Goal: Browse casually: Explore the website without a specific task or goal

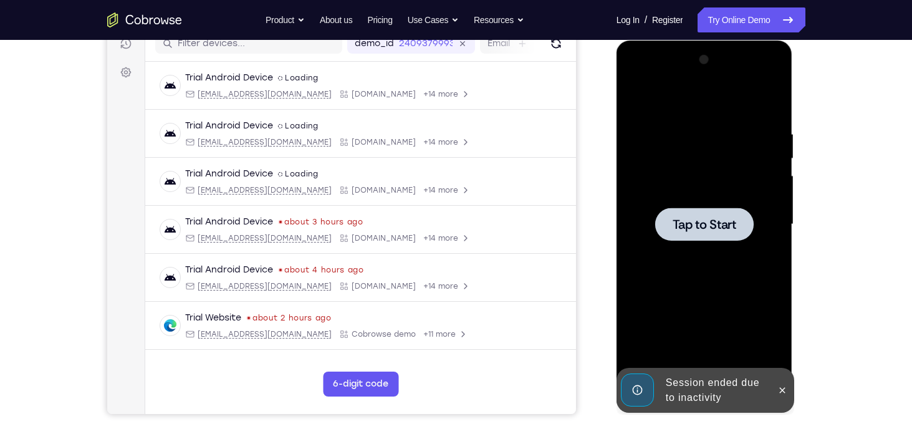
scroll to position [164, 0]
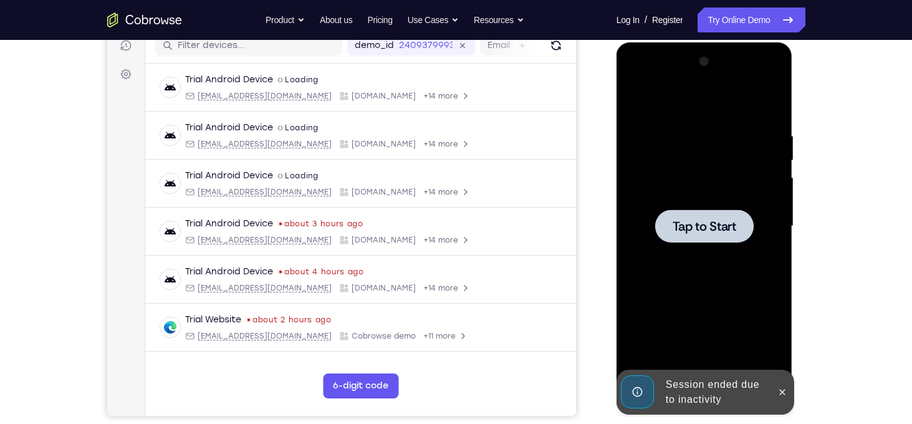
click at [702, 198] on div at bounding box center [704, 226] width 157 height 349
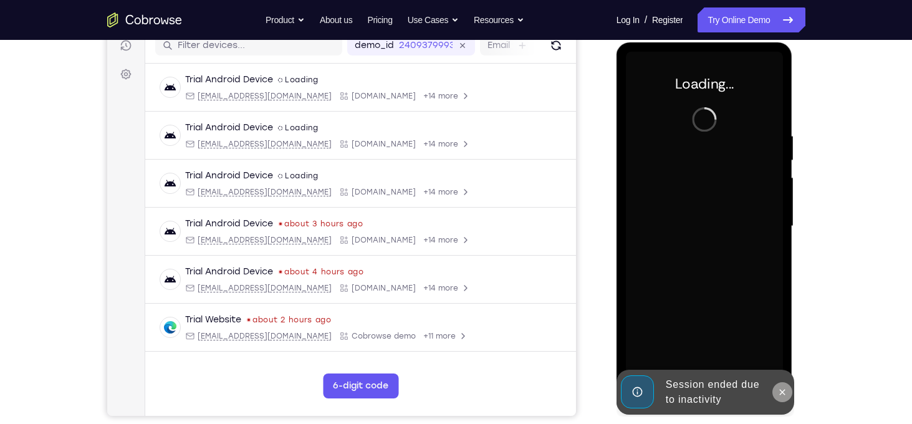
click at [789, 394] on button at bounding box center [783, 392] width 20 height 20
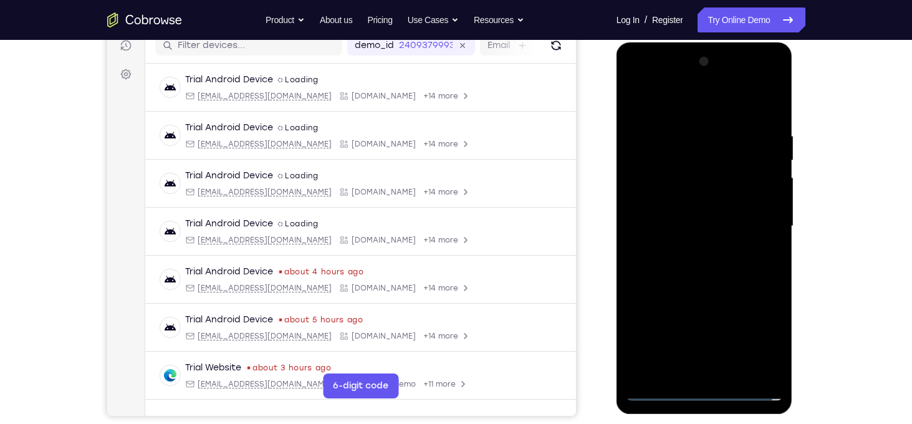
click at [700, 392] on div at bounding box center [704, 226] width 157 height 349
click at [758, 337] on div at bounding box center [704, 226] width 157 height 349
click at [644, 87] on div at bounding box center [704, 226] width 157 height 349
click at [755, 223] on div at bounding box center [704, 226] width 157 height 349
click at [697, 249] on div at bounding box center [704, 226] width 157 height 349
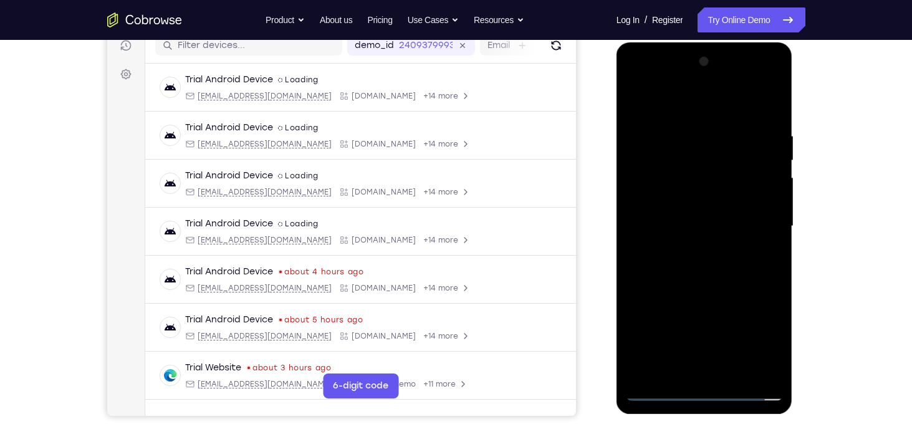
click at [709, 210] on div at bounding box center [704, 226] width 157 height 349
click at [654, 205] on div at bounding box center [704, 226] width 157 height 349
click at [678, 227] on div at bounding box center [704, 226] width 157 height 349
click at [689, 269] on div at bounding box center [704, 226] width 157 height 349
click at [692, 269] on div at bounding box center [704, 226] width 157 height 349
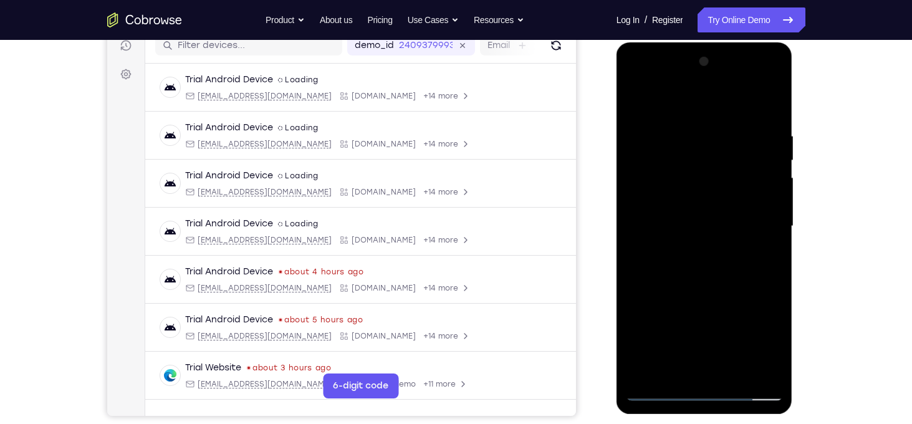
click at [681, 269] on div at bounding box center [704, 226] width 157 height 349
drag, startPoint x: 662, startPoint y: 97, endPoint x: 910, endPoint y: 141, distance: 252.0
click at [794, 141] on html "Online web based iOS Simulators and Android Emulators. Run iPhone, iPad, Mobile…" at bounding box center [706, 229] width 178 height 374
click at [745, 261] on div at bounding box center [704, 226] width 157 height 349
click at [771, 376] on div at bounding box center [704, 226] width 157 height 349
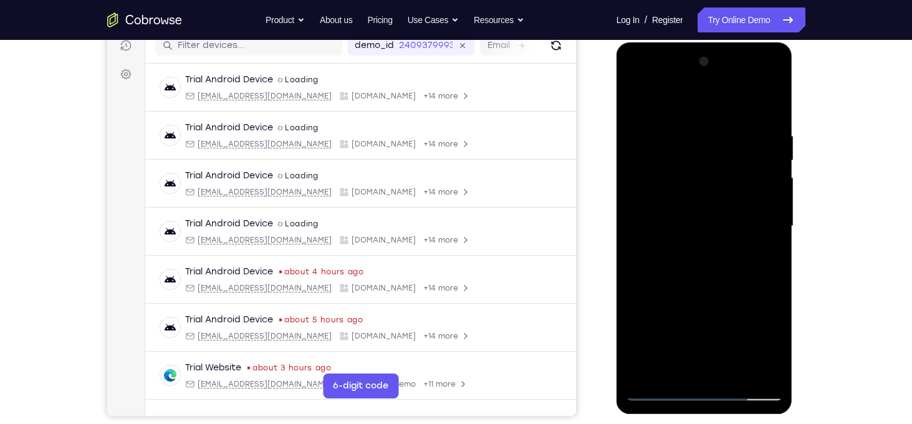
click at [768, 119] on div at bounding box center [704, 226] width 157 height 349
click at [687, 130] on div at bounding box center [704, 226] width 157 height 349
click at [770, 218] on div at bounding box center [704, 226] width 157 height 349
click at [759, 158] on div at bounding box center [704, 226] width 157 height 349
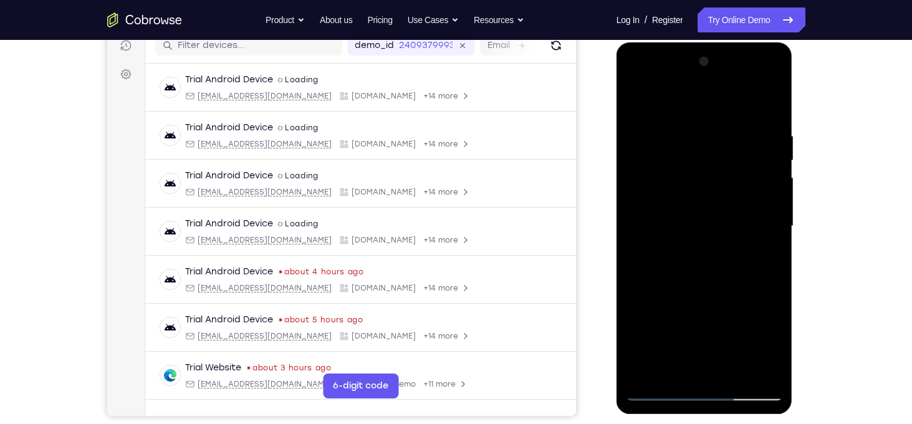
click at [771, 201] on div at bounding box center [704, 226] width 157 height 349
click at [766, 198] on div at bounding box center [704, 226] width 157 height 349
click at [632, 223] on div at bounding box center [704, 226] width 157 height 349
click at [760, 218] on div at bounding box center [704, 226] width 157 height 349
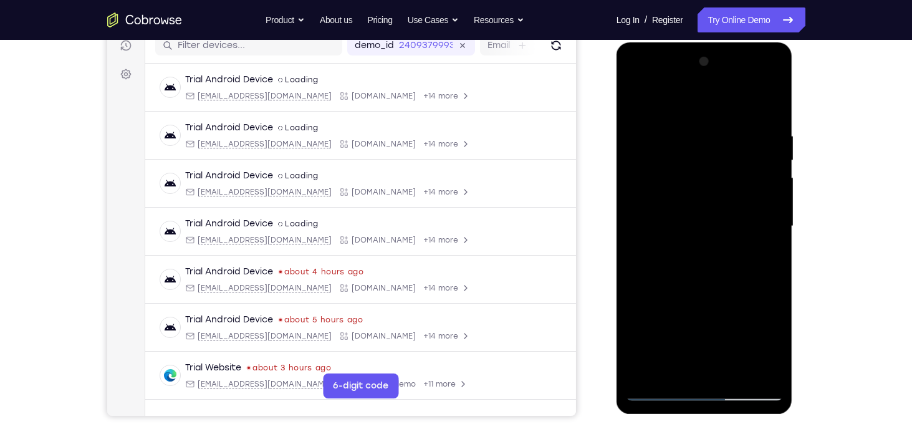
click at [766, 204] on div at bounding box center [704, 226] width 157 height 349
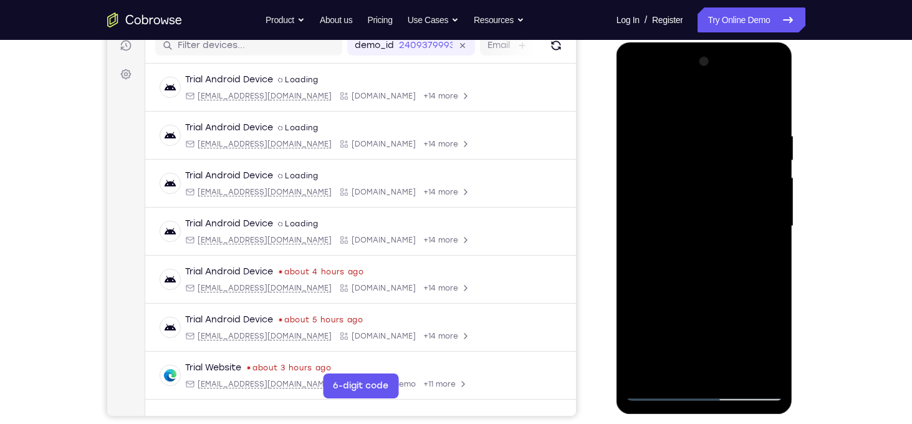
click at [766, 204] on div at bounding box center [704, 226] width 157 height 349
click at [658, 392] on div at bounding box center [704, 226] width 157 height 349
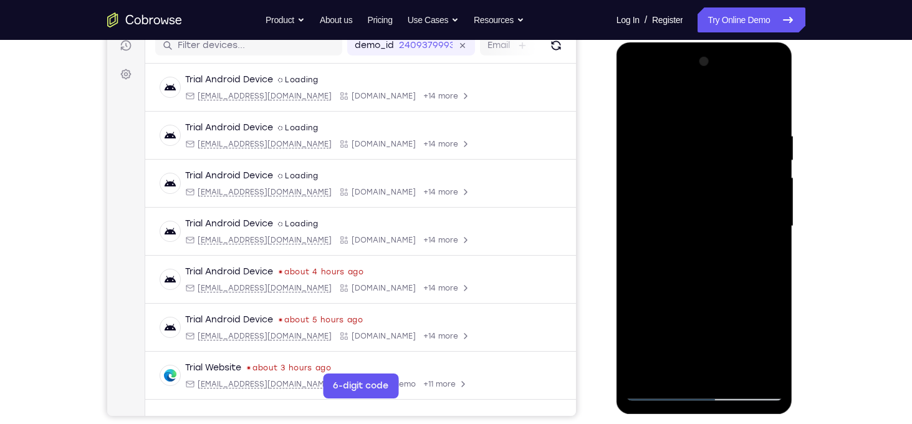
click at [728, 374] on div at bounding box center [704, 226] width 157 height 349
click at [713, 289] on div at bounding box center [704, 226] width 157 height 349
click at [659, 393] on div at bounding box center [704, 226] width 157 height 349
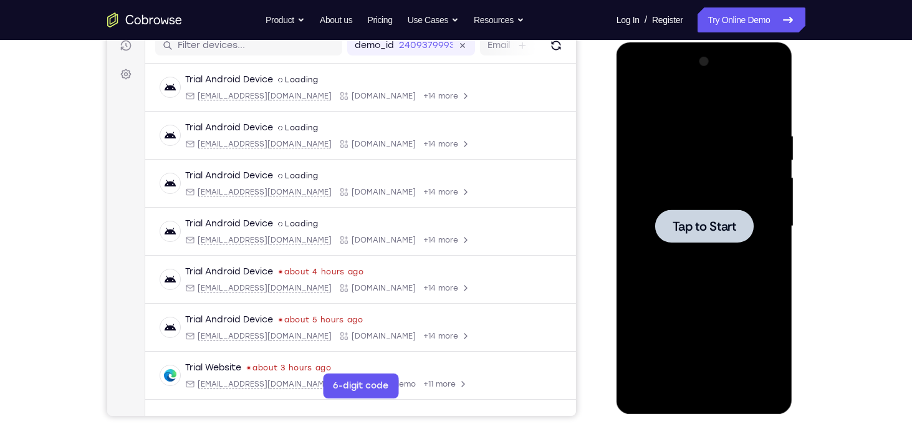
click at [713, 201] on div at bounding box center [704, 226] width 157 height 349
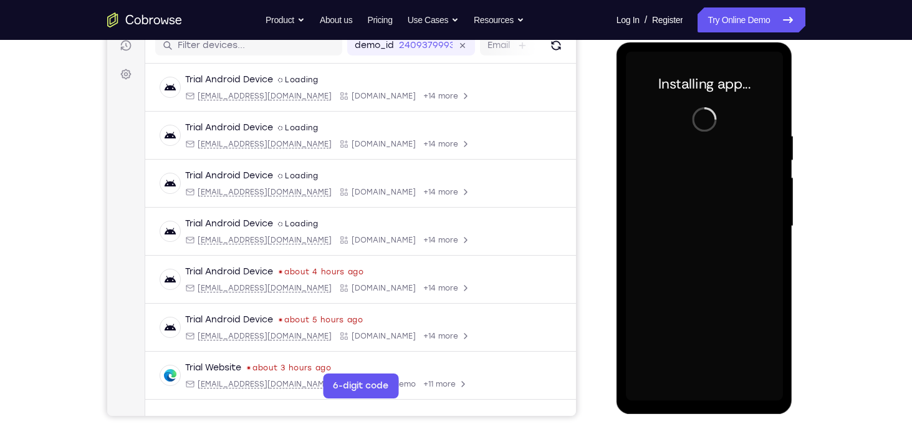
scroll to position [167, 0]
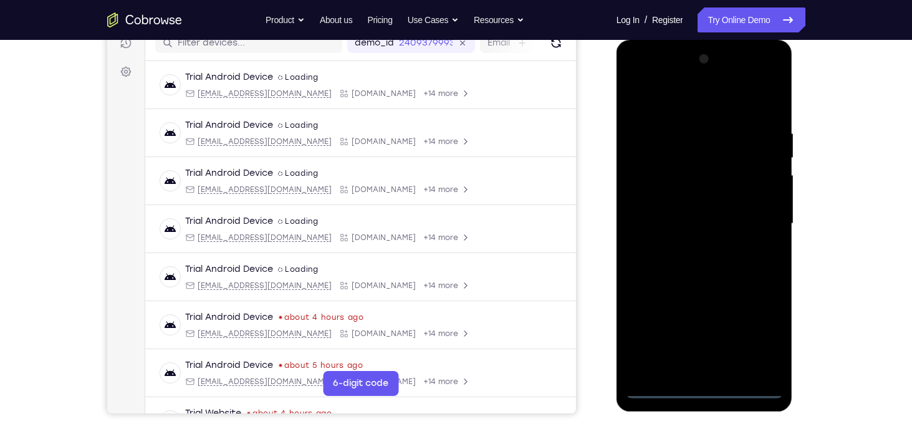
click at [705, 390] on div at bounding box center [704, 223] width 157 height 349
click at [754, 341] on div at bounding box center [704, 223] width 157 height 349
click at [636, 79] on div at bounding box center [704, 223] width 157 height 349
click at [754, 229] on div at bounding box center [704, 223] width 157 height 349
click at [691, 248] on div at bounding box center [704, 223] width 157 height 349
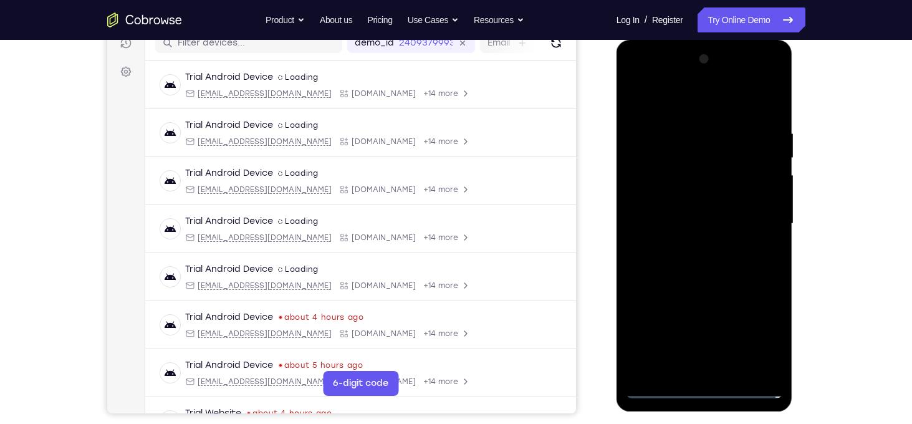
click at [712, 213] on div at bounding box center [704, 223] width 157 height 349
click at [664, 196] on div at bounding box center [704, 223] width 157 height 349
click at [667, 223] on div at bounding box center [704, 223] width 157 height 349
click at [693, 266] on div at bounding box center [704, 223] width 157 height 349
click at [771, 117] on div at bounding box center [704, 223] width 157 height 349
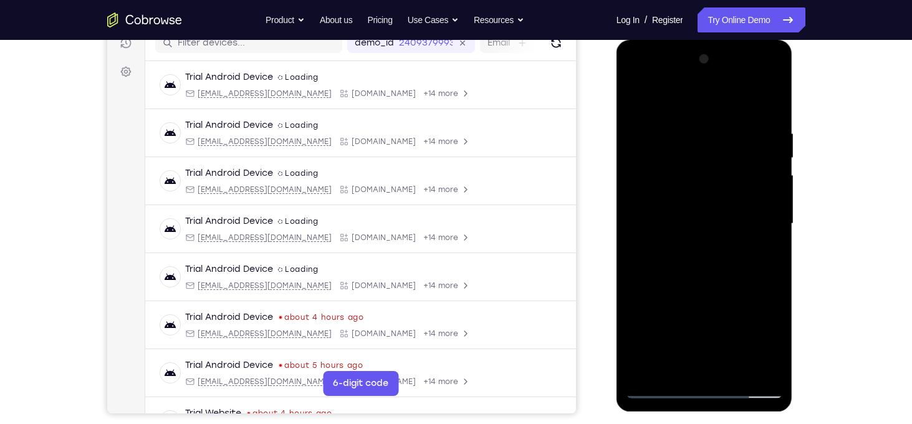
click at [733, 369] on div at bounding box center [704, 223] width 157 height 349
click at [720, 287] on div at bounding box center [704, 223] width 157 height 349
click at [659, 386] on div at bounding box center [704, 223] width 157 height 349
click at [695, 125] on div at bounding box center [704, 223] width 157 height 349
click at [642, 252] on div at bounding box center [704, 223] width 157 height 349
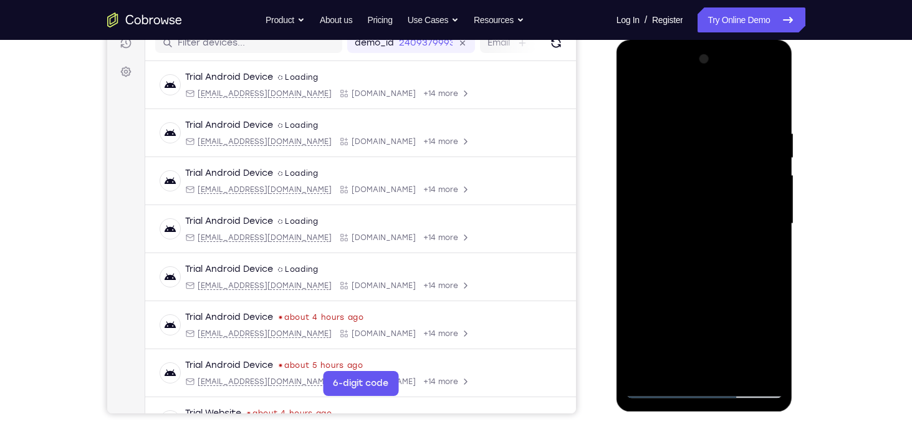
click at [642, 252] on div at bounding box center [704, 223] width 157 height 349
click at [672, 365] on div at bounding box center [704, 223] width 157 height 349
click at [670, 369] on div at bounding box center [704, 223] width 157 height 349
drag, startPoint x: 702, startPoint y: 349, endPoint x: 713, endPoint y: 264, distance: 85.0
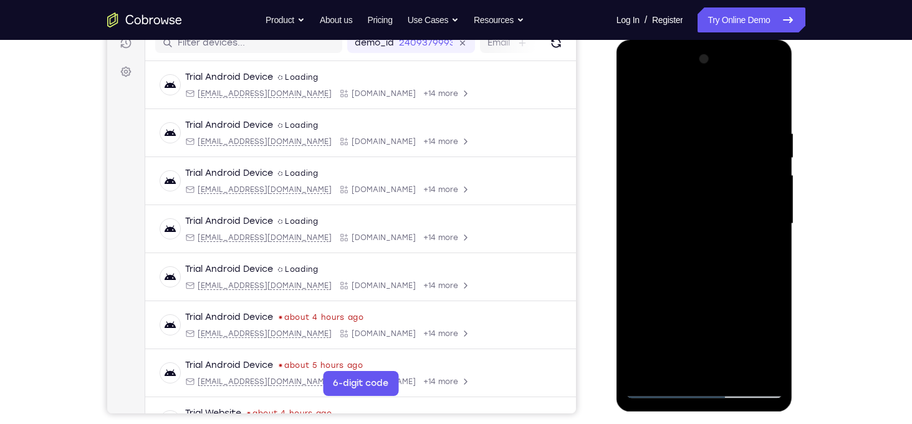
click at [713, 264] on div at bounding box center [704, 223] width 157 height 349
drag, startPoint x: 685, startPoint y: 355, endPoint x: 708, endPoint y: 221, distance: 136.6
click at [708, 221] on div at bounding box center [704, 223] width 157 height 349
drag, startPoint x: 702, startPoint y: 353, endPoint x: 723, endPoint y: 210, distance: 144.3
click at [723, 210] on div at bounding box center [704, 223] width 157 height 349
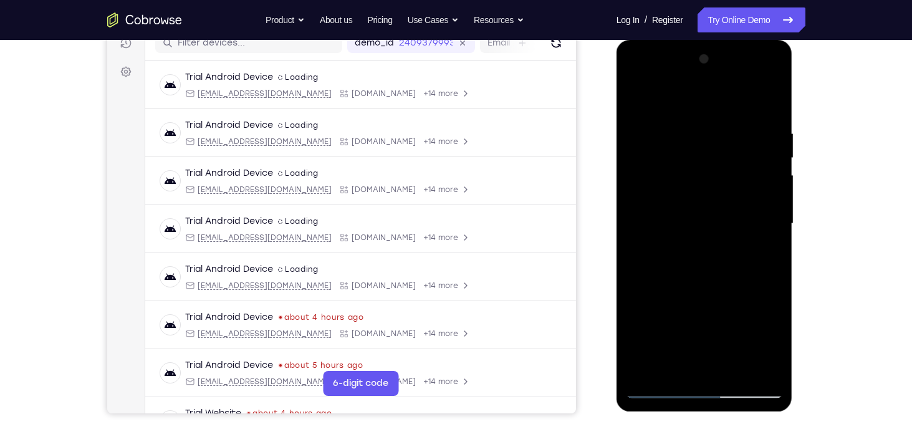
drag, startPoint x: 687, startPoint y: 308, endPoint x: 690, endPoint y: 362, distance: 53.8
click at [690, 362] on div at bounding box center [704, 223] width 157 height 349
click at [639, 300] on div at bounding box center [704, 223] width 157 height 349
drag, startPoint x: 715, startPoint y: 352, endPoint x: 738, endPoint y: 221, distance: 133.6
click at [738, 221] on div at bounding box center [704, 223] width 157 height 349
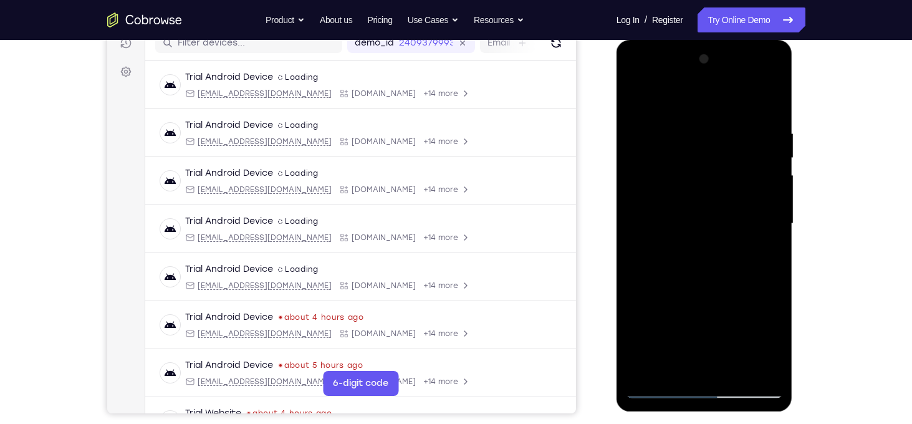
drag, startPoint x: 708, startPoint y: 340, endPoint x: 725, endPoint y: 194, distance: 147.5
click at [725, 194] on div at bounding box center [704, 223] width 157 height 349
drag, startPoint x: 707, startPoint y: 339, endPoint x: 728, endPoint y: 194, distance: 146.2
click at [728, 194] on div at bounding box center [704, 223] width 157 height 349
drag, startPoint x: 709, startPoint y: 358, endPoint x: 740, endPoint y: 238, distance: 123.7
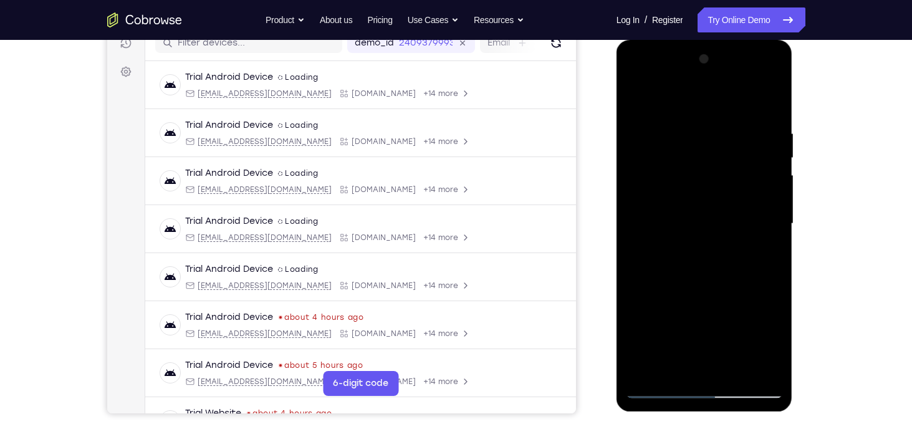
click at [740, 238] on div at bounding box center [704, 223] width 157 height 349
drag, startPoint x: 715, startPoint y: 347, endPoint x: 739, endPoint y: 173, distance: 175.1
click at [739, 173] on div at bounding box center [704, 223] width 157 height 349
drag, startPoint x: 723, startPoint y: 326, endPoint x: 736, endPoint y: 188, distance: 138.5
click at [736, 188] on div at bounding box center [704, 223] width 157 height 349
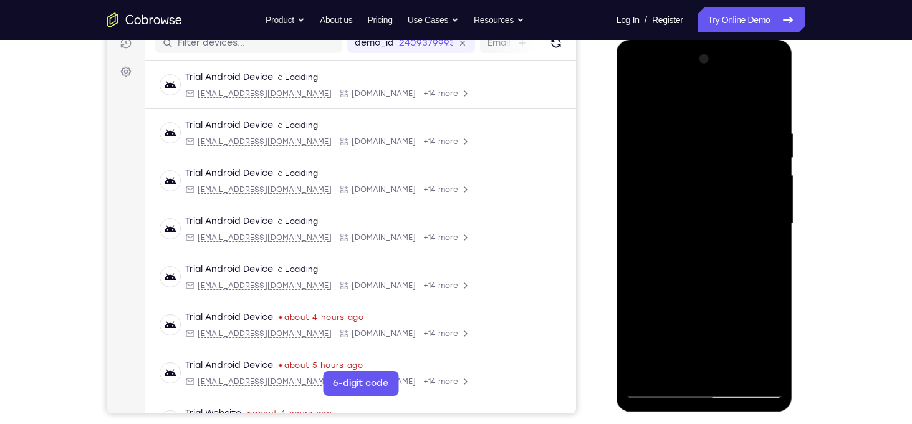
drag, startPoint x: 724, startPoint y: 324, endPoint x: 738, endPoint y: 198, distance: 126.1
click at [738, 198] on div at bounding box center [704, 223] width 157 height 349
drag, startPoint x: 715, startPoint y: 354, endPoint x: 725, endPoint y: 226, distance: 128.8
click at [725, 226] on div at bounding box center [704, 223] width 157 height 349
drag, startPoint x: 715, startPoint y: 326, endPoint x: 731, endPoint y: 216, distance: 111.0
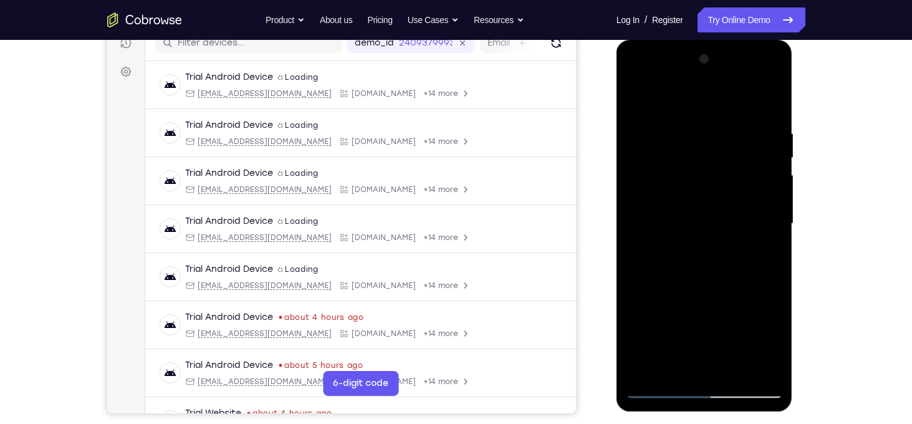
click at [731, 216] on div at bounding box center [704, 223] width 157 height 349
drag, startPoint x: 722, startPoint y: 335, endPoint x: 741, endPoint y: 188, distance: 147.8
click at [741, 188] on div at bounding box center [704, 223] width 157 height 349
drag, startPoint x: 706, startPoint y: 344, endPoint x: 722, endPoint y: 195, distance: 149.9
click at [722, 195] on div at bounding box center [704, 223] width 157 height 349
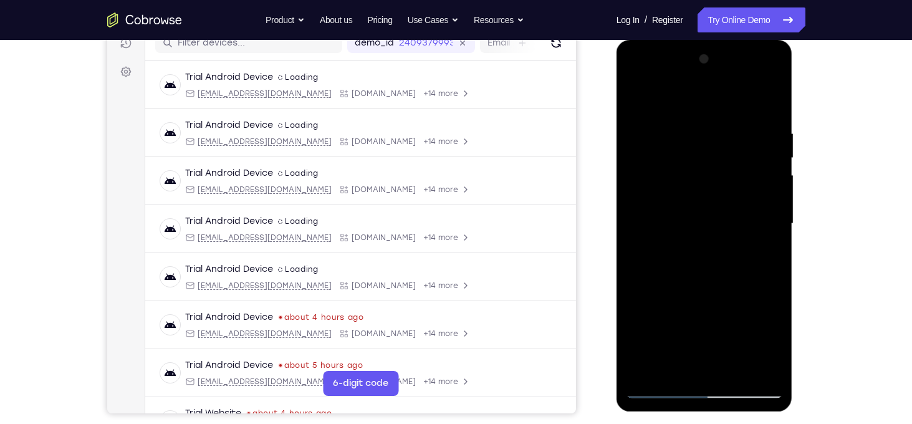
drag, startPoint x: 707, startPoint y: 334, endPoint x: 719, endPoint y: 232, distance: 102.4
click at [719, 232] on div at bounding box center [704, 223] width 157 height 349
drag, startPoint x: 703, startPoint y: 337, endPoint x: 723, endPoint y: 224, distance: 115.3
click at [723, 224] on div at bounding box center [704, 223] width 157 height 349
drag, startPoint x: 706, startPoint y: 345, endPoint x: 728, endPoint y: 220, distance: 127.3
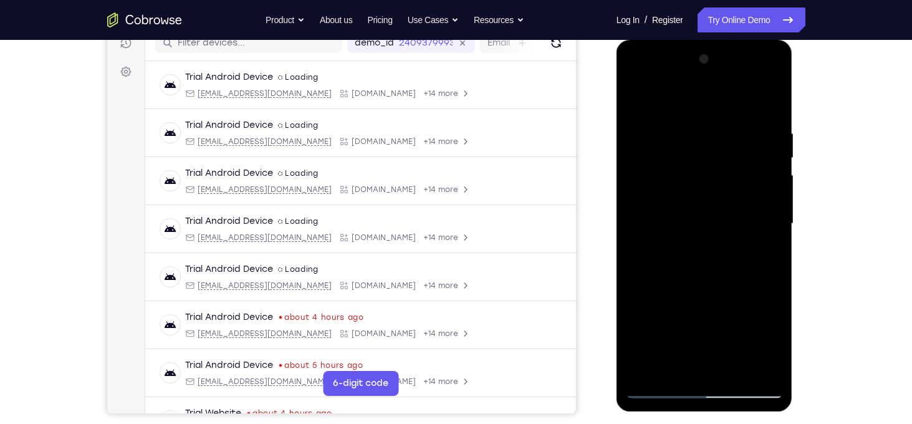
click at [728, 220] on div at bounding box center [704, 223] width 157 height 349
drag, startPoint x: 707, startPoint y: 350, endPoint x: 730, endPoint y: 198, distance: 153.8
click at [730, 198] on div at bounding box center [704, 223] width 157 height 349
drag, startPoint x: 701, startPoint y: 348, endPoint x: 728, endPoint y: 193, distance: 157.0
click at [728, 193] on div at bounding box center [704, 223] width 157 height 349
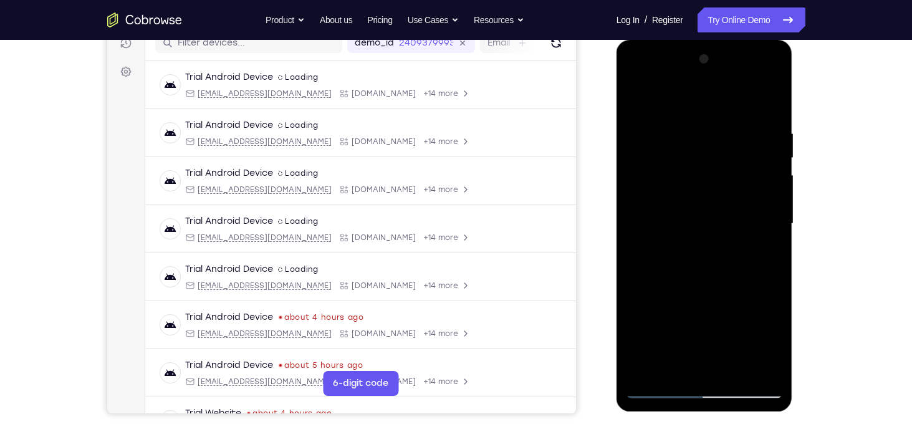
drag, startPoint x: 706, startPoint y: 344, endPoint x: 717, endPoint y: 236, distance: 108.4
click at [717, 236] on div at bounding box center [704, 223] width 157 height 349
drag, startPoint x: 698, startPoint y: 342, endPoint x: 717, endPoint y: 215, distance: 129.2
click at [717, 215] on div at bounding box center [704, 223] width 157 height 349
drag, startPoint x: 704, startPoint y: 344, endPoint x: 725, endPoint y: 208, distance: 137.5
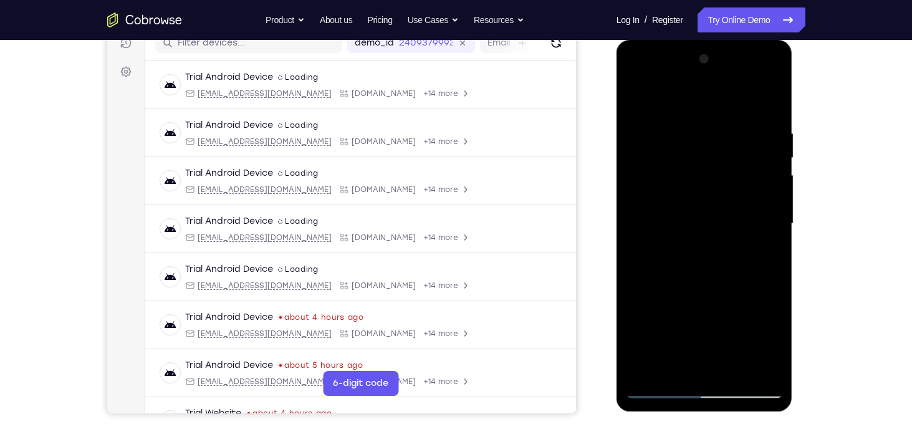
click at [725, 208] on div at bounding box center [704, 223] width 157 height 349
drag, startPoint x: 709, startPoint y: 353, endPoint x: 726, endPoint y: 227, distance: 127.1
click at [726, 227] on div at bounding box center [704, 223] width 157 height 349
drag, startPoint x: 702, startPoint y: 357, endPoint x: 723, endPoint y: 232, distance: 126.4
click at [723, 232] on div at bounding box center [704, 223] width 157 height 349
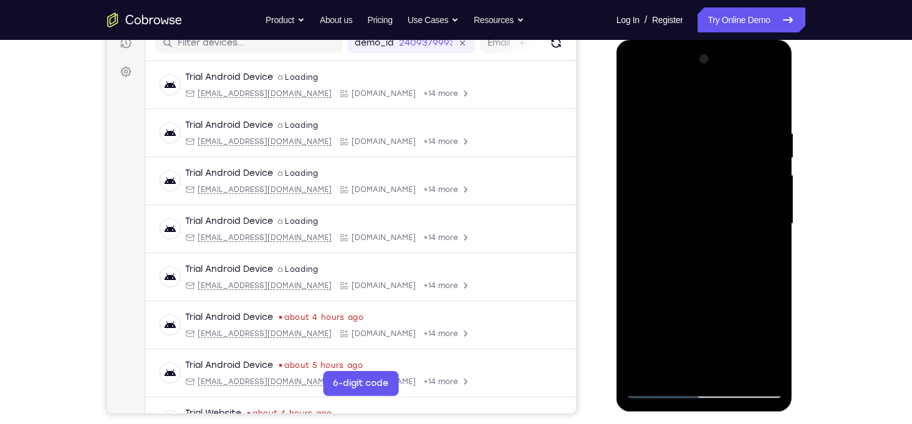
click at [637, 371] on div at bounding box center [704, 223] width 157 height 349
click at [718, 229] on div at bounding box center [704, 223] width 157 height 349
click at [644, 281] on div at bounding box center [704, 223] width 157 height 349
click at [695, 369] on div at bounding box center [704, 223] width 157 height 349
click at [670, 368] on div at bounding box center [704, 223] width 157 height 349
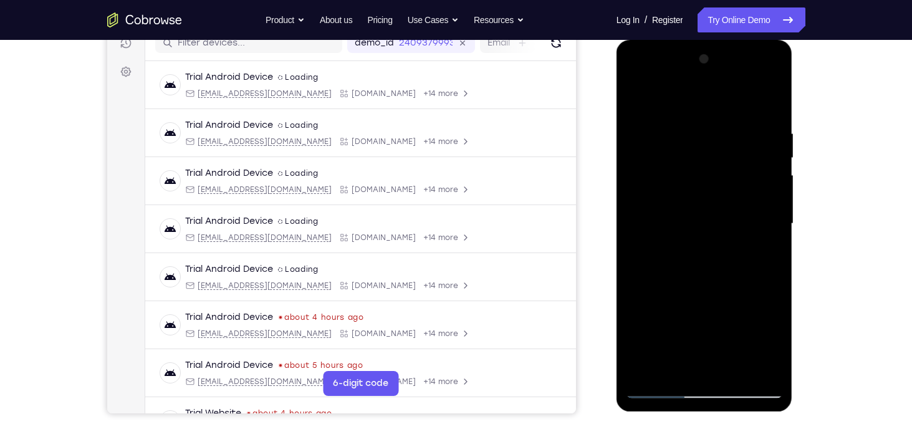
click at [635, 294] on div at bounding box center [704, 223] width 157 height 349
click at [730, 242] on div at bounding box center [704, 223] width 157 height 349
click at [768, 370] on div at bounding box center [704, 223] width 157 height 349
click at [655, 393] on div at bounding box center [704, 223] width 157 height 349
click at [690, 135] on div at bounding box center [704, 223] width 157 height 349
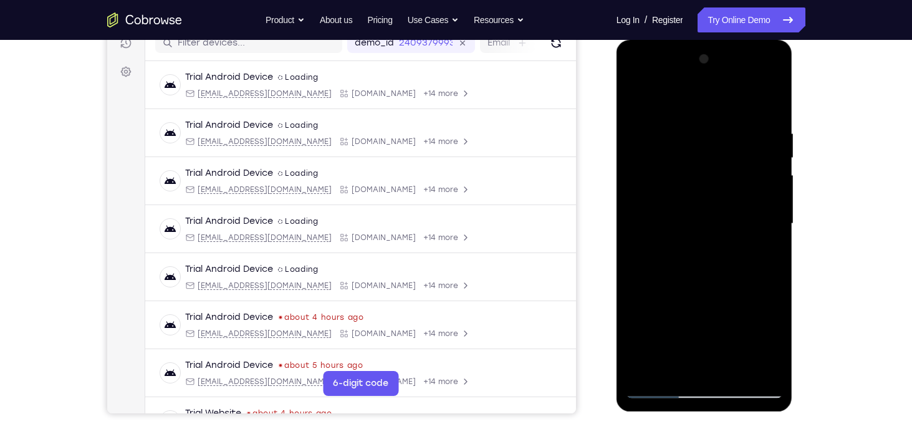
click at [639, 250] on div at bounding box center [704, 223] width 157 height 349
click at [658, 366] on div at bounding box center [704, 223] width 157 height 349
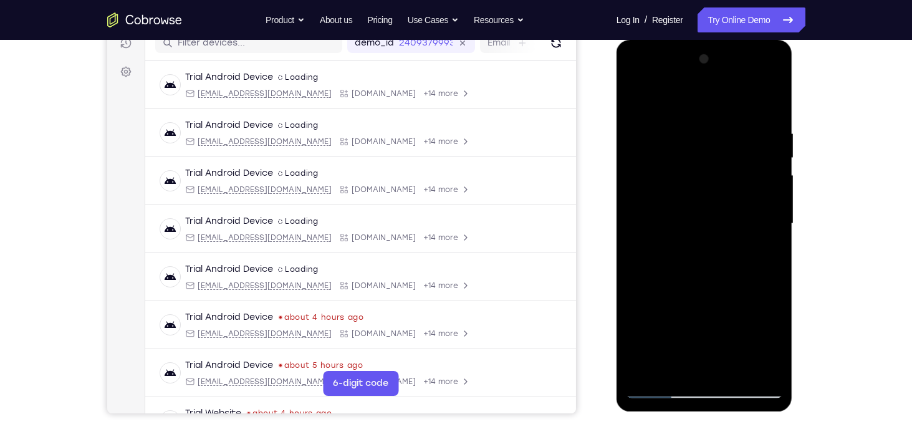
click at [745, 278] on div at bounding box center [704, 223] width 157 height 349
click at [701, 210] on div at bounding box center [704, 223] width 157 height 349
click at [728, 367] on div at bounding box center [704, 223] width 157 height 349
click at [766, 365] on div at bounding box center [704, 223] width 157 height 349
click at [662, 392] on div at bounding box center [704, 223] width 157 height 349
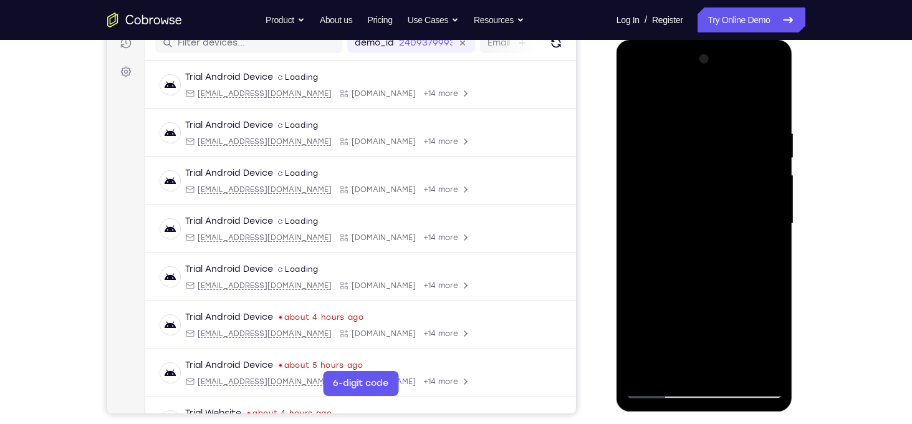
click at [733, 367] on div at bounding box center [704, 223] width 157 height 349
click at [726, 220] on div at bounding box center [704, 223] width 157 height 349
click at [657, 390] on div at bounding box center [704, 223] width 157 height 349
click at [662, 390] on div at bounding box center [704, 223] width 157 height 349
click at [740, 370] on div at bounding box center [704, 223] width 157 height 349
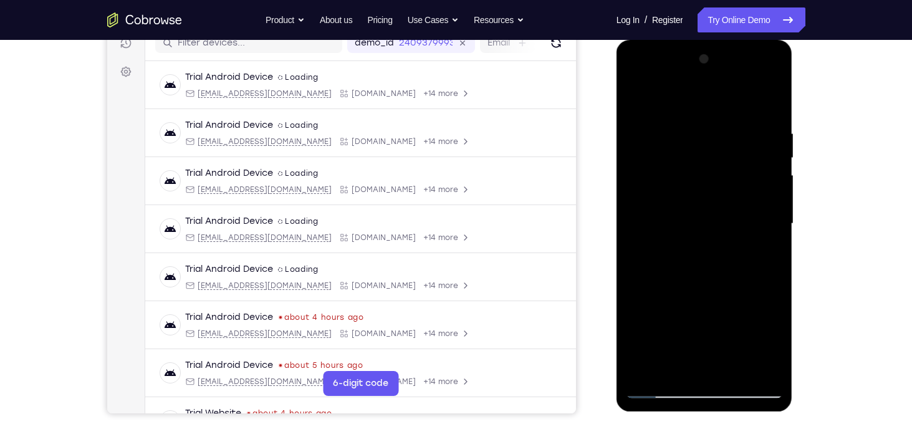
drag, startPoint x: 703, startPoint y: 327, endPoint x: 711, endPoint y: 211, distance: 116.9
click at [711, 211] on div at bounding box center [704, 223] width 157 height 349
drag, startPoint x: 700, startPoint y: 243, endPoint x: 697, endPoint y: 349, distance: 106.1
click at [697, 349] on div at bounding box center [704, 223] width 157 height 349
click at [771, 366] on div at bounding box center [704, 223] width 157 height 349
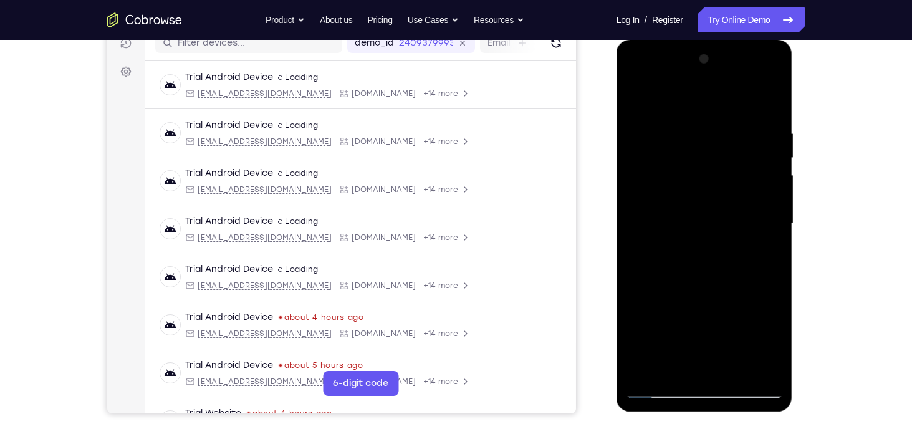
drag, startPoint x: 680, startPoint y: 355, endPoint x: 688, endPoint y: 259, distance: 96.4
click at [688, 259] on div at bounding box center [704, 223] width 157 height 349
click at [695, 295] on div at bounding box center [704, 223] width 157 height 349
click at [672, 362] on div at bounding box center [704, 223] width 157 height 349
click at [657, 387] on div at bounding box center [704, 223] width 157 height 349
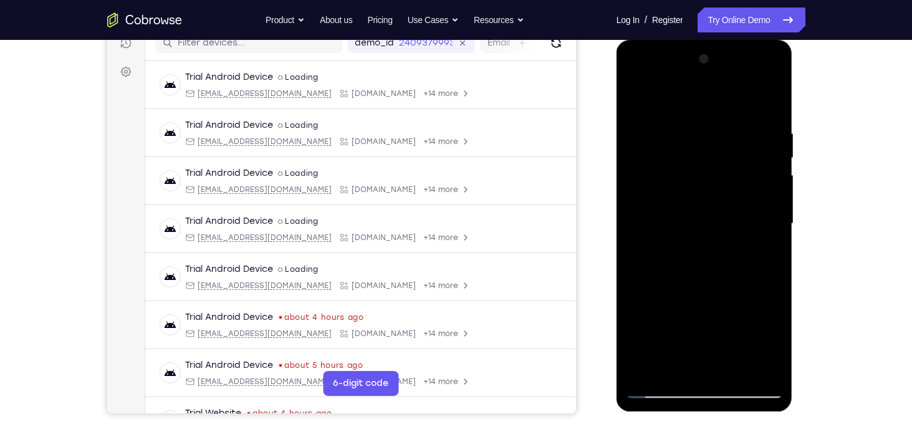
click at [657, 387] on div at bounding box center [704, 223] width 157 height 349
drag, startPoint x: 685, startPoint y: 319, endPoint x: 701, endPoint y: 204, distance: 115.9
click at [701, 204] on div at bounding box center [704, 223] width 157 height 349
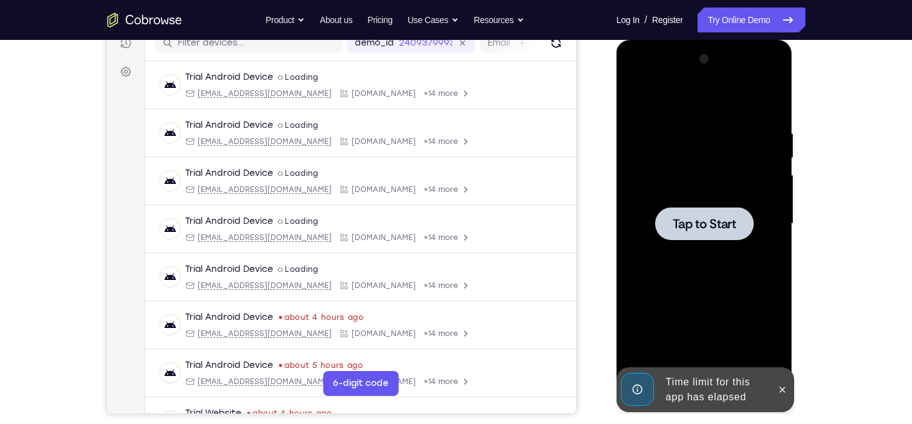
click at [711, 261] on div at bounding box center [704, 223] width 157 height 349
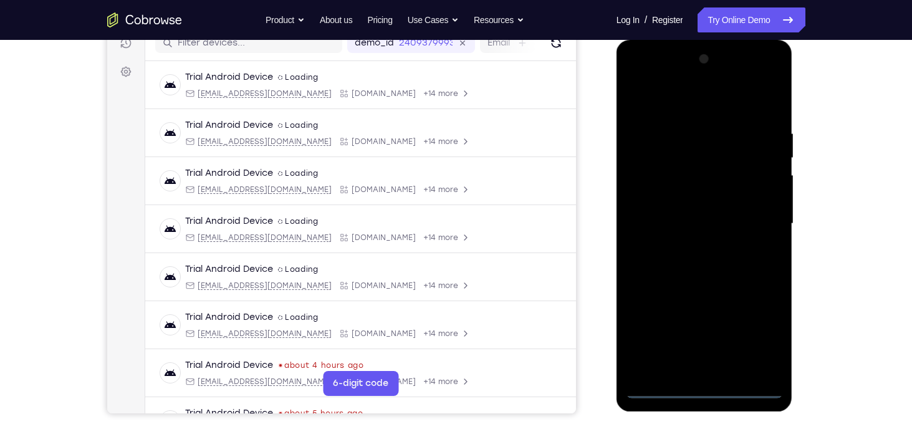
click at [658, 389] on div at bounding box center [704, 223] width 157 height 349
click at [654, 392] on div at bounding box center [704, 223] width 157 height 349
click at [754, 331] on div at bounding box center [704, 223] width 157 height 349
click at [642, 81] on div at bounding box center [704, 223] width 157 height 349
click at [692, 153] on div at bounding box center [704, 223] width 157 height 349
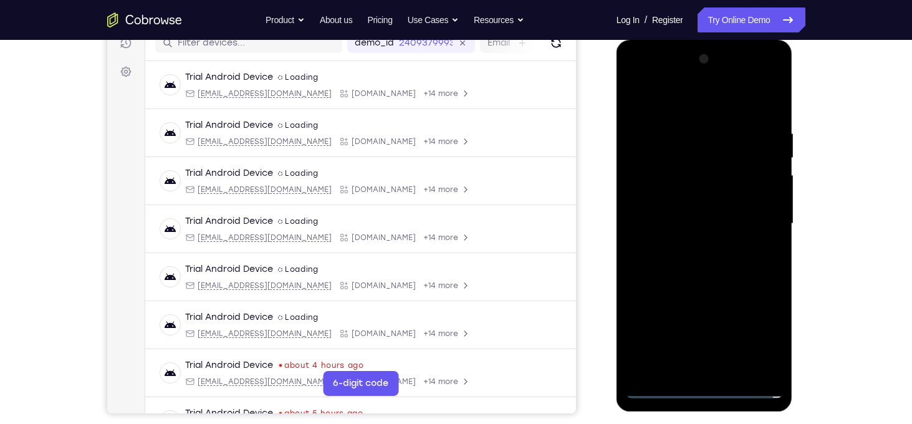
click at [674, 369] on div at bounding box center [704, 223] width 157 height 349
click at [629, 373] on div at bounding box center [704, 223] width 157 height 349
click at [644, 369] on div at bounding box center [704, 223] width 157 height 349
click at [639, 277] on div at bounding box center [704, 223] width 157 height 349
click at [680, 281] on div at bounding box center [704, 223] width 157 height 349
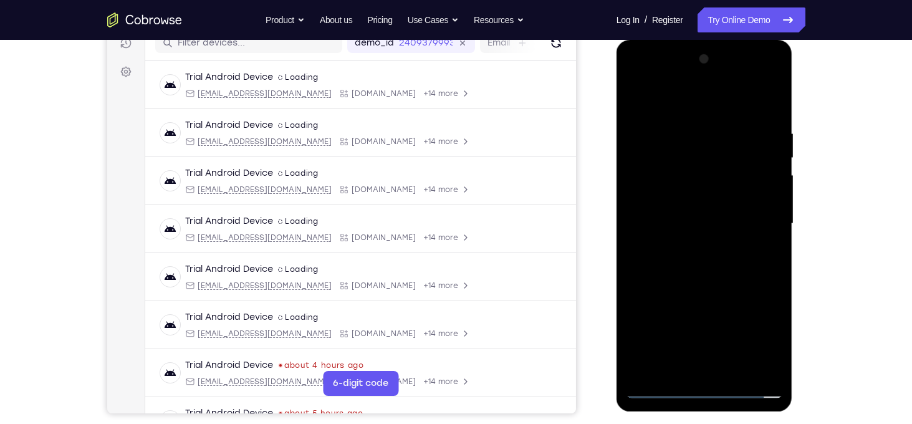
click at [693, 145] on div at bounding box center [704, 223] width 157 height 349
click at [658, 133] on div at bounding box center [704, 223] width 157 height 349
click at [657, 135] on div at bounding box center [704, 223] width 157 height 349
click at [669, 140] on div at bounding box center [704, 223] width 157 height 349
click at [706, 367] on div at bounding box center [704, 223] width 157 height 349
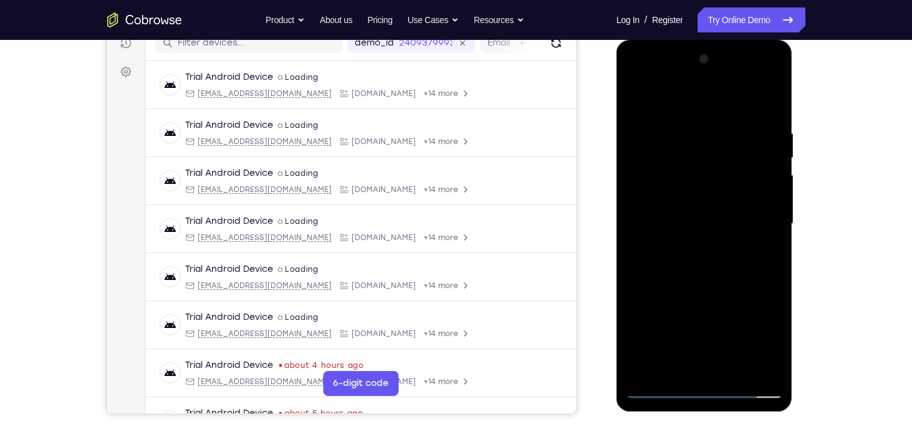
drag, startPoint x: 705, startPoint y: 320, endPoint x: 730, endPoint y: 183, distance: 138.8
click at [730, 183] on div at bounding box center [704, 223] width 157 height 349
drag, startPoint x: 707, startPoint y: 331, endPoint x: 725, endPoint y: 200, distance: 132.1
click at [725, 200] on div at bounding box center [704, 223] width 157 height 349
drag, startPoint x: 707, startPoint y: 322, endPoint x: 718, endPoint y: 214, distance: 109.1
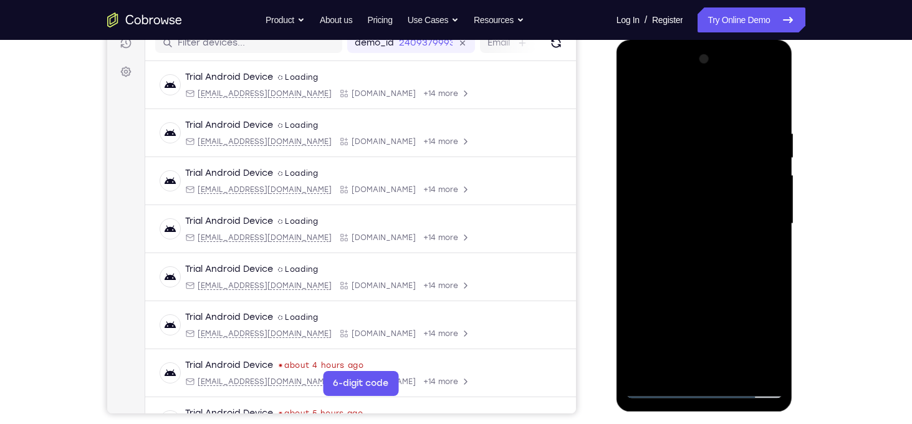
click at [718, 214] on div at bounding box center [704, 223] width 157 height 349
drag, startPoint x: 705, startPoint y: 325, endPoint x: 734, endPoint y: 188, distance: 139.6
click at [734, 188] on div at bounding box center [704, 223] width 157 height 349
drag, startPoint x: 722, startPoint y: 315, endPoint x: 730, endPoint y: 193, distance: 121.9
click at [730, 193] on div at bounding box center [704, 223] width 157 height 349
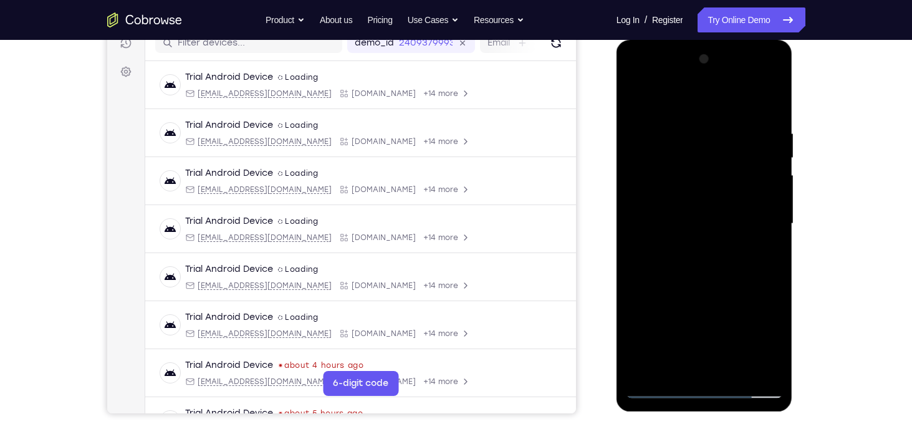
click at [702, 300] on div at bounding box center [704, 223] width 157 height 349
click at [679, 215] on div at bounding box center [704, 223] width 157 height 349
click at [757, 365] on div at bounding box center [704, 223] width 157 height 349
click at [637, 79] on div at bounding box center [704, 223] width 157 height 349
click at [719, 145] on div at bounding box center [704, 223] width 157 height 349
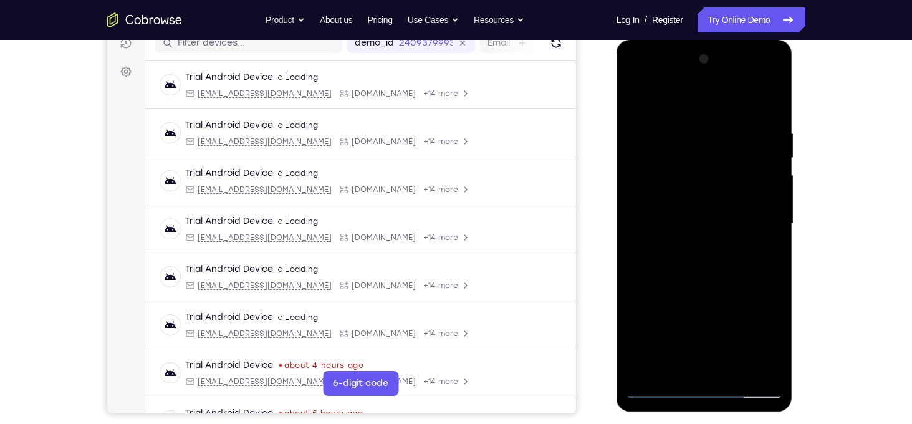
click at [701, 203] on div at bounding box center [704, 223] width 157 height 349
click at [658, 385] on div at bounding box center [704, 223] width 157 height 349
click at [658, 392] on div at bounding box center [704, 223] width 157 height 349
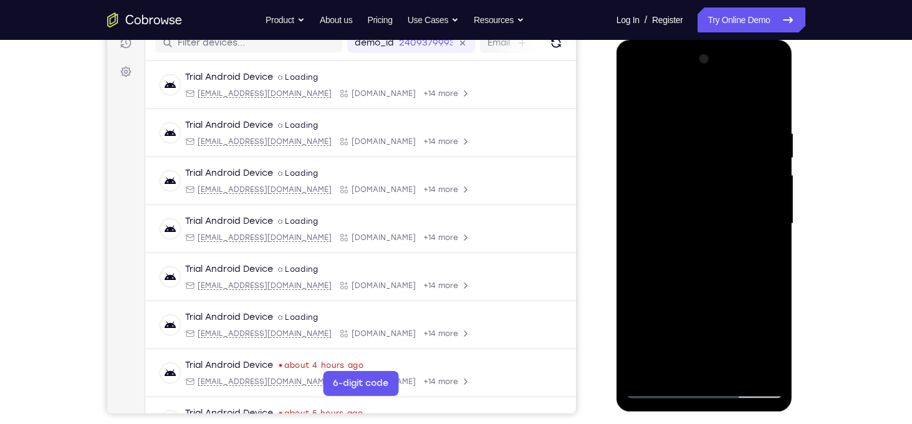
click at [677, 366] on div at bounding box center [704, 223] width 157 height 349
click at [689, 304] on div at bounding box center [704, 223] width 157 height 349
click at [634, 301] on div at bounding box center [704, 223] width 157 height 349
click at [664, 322] on div at bounding box center [704, 223] width 157 height 349
click at [760, 303] on div at bounding box center [704, 223] width 157 height 349
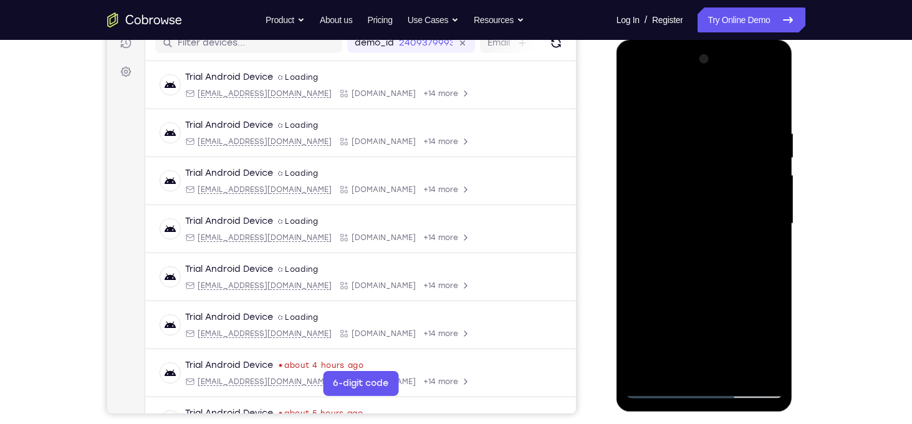
click at [707, 349] on div at bounding box center [704, 223] width 157 height 349
click at [718, 367] on div at bounding box center [704, 223] width 157 height 349
click at [736, 296] on div at bounding box center [704, 223] width 157 height 349
click at [758, 342] on div at bounding box center [704, 223] width 157 height 349
click at [662, 319] on div at bounding box center [704, 223] width 157 height 349
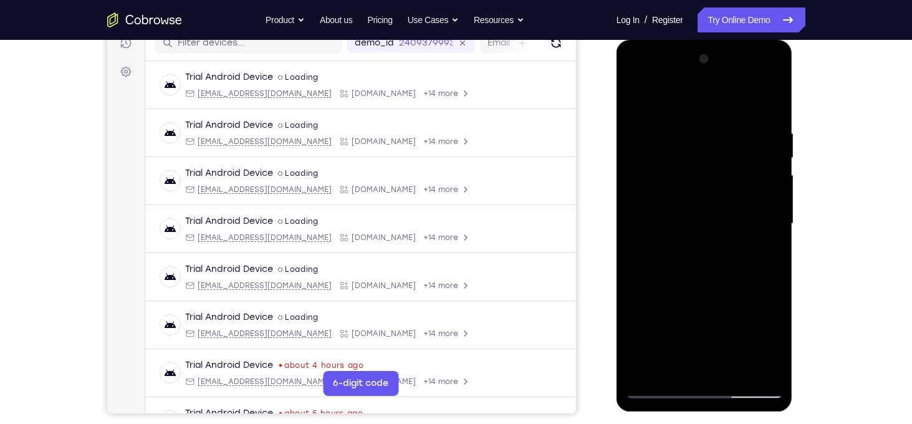
click at [673, 344] on div at bounding box center [704, 223] width 157 height 349
click at [709, 365] on div at bounding box center [704, 223] width 157 height 349
click at [720, 301] on div at bounding box center [704, 223] width 157 height 349
click at [678, 321] on div at bounding box center [704, 223] width 157 height 349
click at [760, 345] on div at bounding box center [704, 223] width 157 height 349
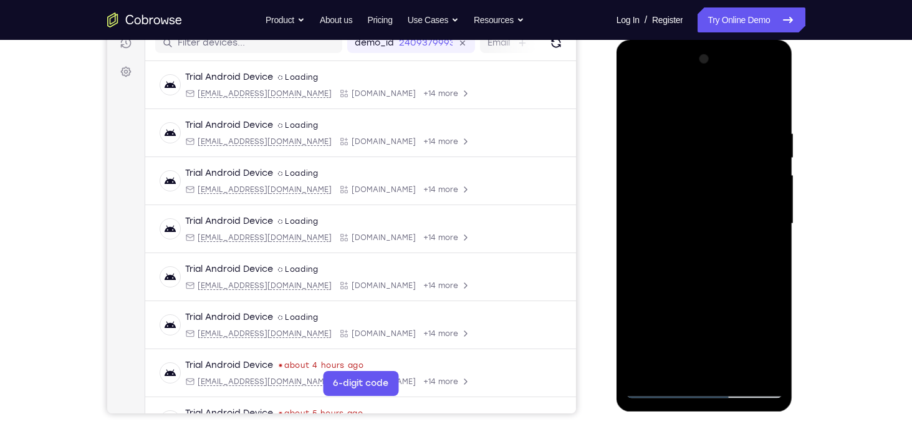
click at [707, 320] on div at bounding box center [704, 223] width 157 height 349
click at [689, 319] on div at bounding box center [704, 223] width 157 height 349
click at [678, 342] on div at bounding box center [704, 223] width 157 height 349
click at [701, 317] on div at bounding box center [704, 223] width 157 height 349
click at [736, 344] on div at bounding box center [704, 223] width 157 height 349
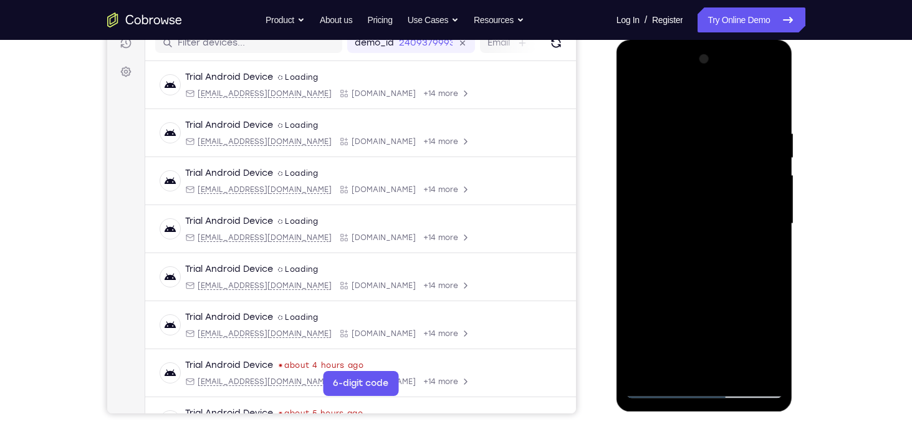
click at [678, 297] on div at bounding box center [704, 223] width 157 height 349
click at [773, 369] on div at bounding box center [704, 223] width 157 height 349
click at [680, 142] on div at bounding box center [704, 223] width 157 height 349
drag, startPoint x: 719, startPoint y: 311, endPoint x: 722, endPoint y: 215, distance: 96.1
click at [722, 215] on div at bounding box center [704, 223] width 157 height 349
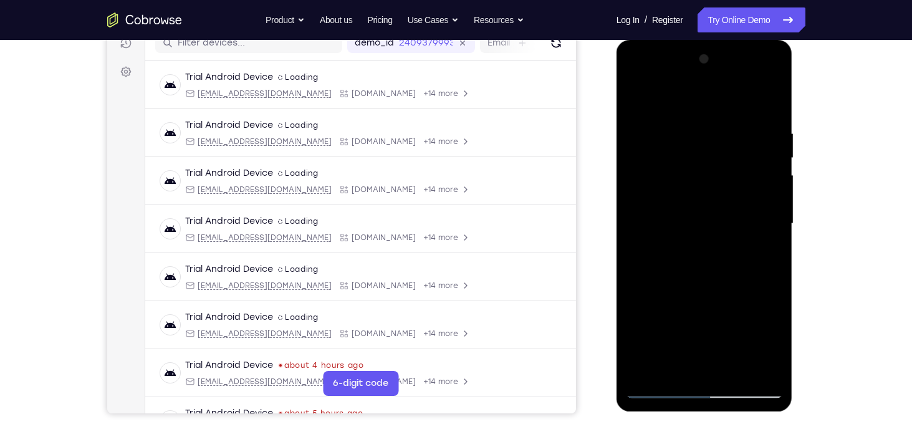
drag, startPoint x: 737, startPoint y: 218, endPoint x: 732, endPoint y: 352, distance: 134.2
click at [732, 352] on div at bounding box center [704, 223] width 157 height 349
click at [639, 140] on div at bounding box center [704, 223] width 157 height 349
drag, startPoint x: 713, startPoint y: 274, endPoint x: 705, endPoint y: 192, distance: 82.7
click at [705, 192] on div at bounding box center [704, 223] width 157 height 349
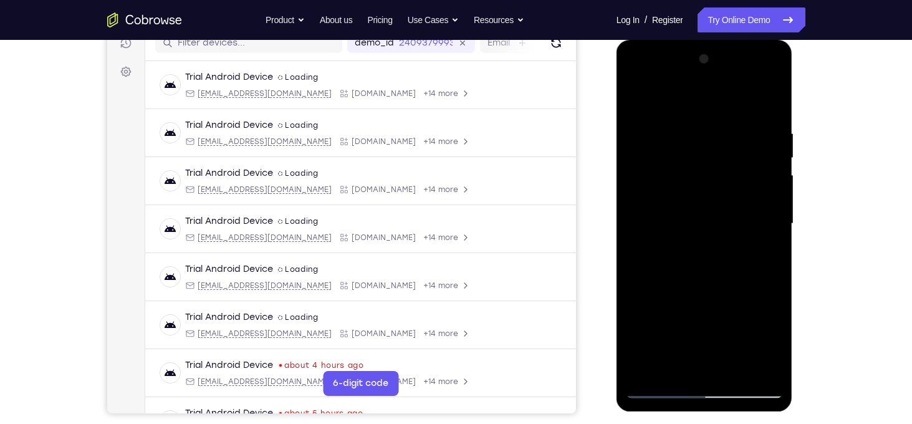
drag, startPoint x: 739, startPoint y: 284, endPoint x: 738, endPoint y: 196, distance: 87.3
click at [738, 196] on div at bounding box center [704, 223] width 157 height 349
drag, startPoint x: 753, startPoint y: 313, endPoint x: 749, endPoint y: 185, distance: 127.9
click at [749, 185] on div at bounding box center [704, 223] width 157 height 349
click at [665, 389] on div at bounding box center [704, 223] width 157 height 349
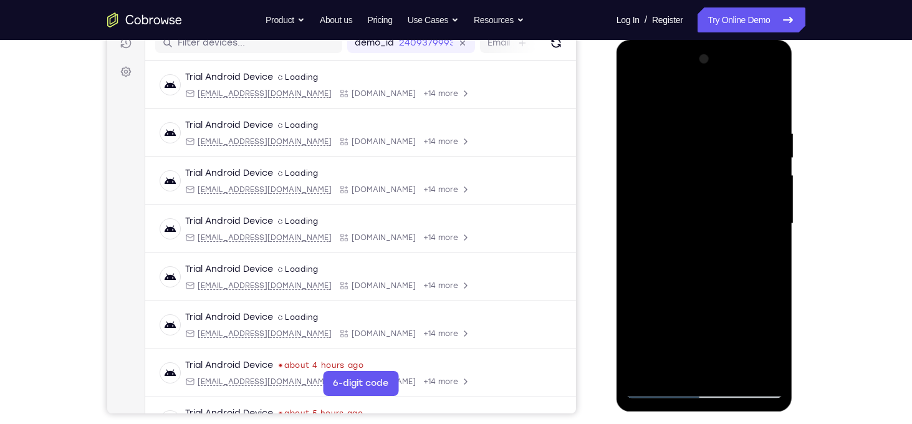
drag, startPoint x: 700, startPoint y: 344, endPoint x: 727, endPoint y: 43, distance: 301.7
click at [727, 43] on div at bounding box center [705, 226] width 176 height 372
drag, startPoint x: 715, startPoint y: 299, endPoint x: 729, endPoint y: 125, distance: 174.6
click at [729, 125] on div at bounding box center [704, 223] width 157 height 349
drag, startPoint x: 720, startPoint y: 324, endPoint x: 729, endPoint y: 195, distance: 129.4
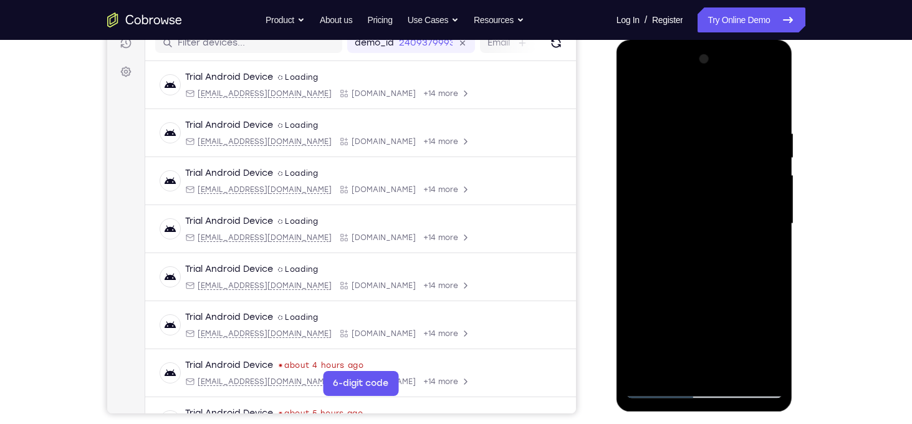
click at [729, 195] on div at bounding box center [704, 223] width 157 height 349
click at [660, 392] on div at bounding box center [704, 223] width 157 height 349
click at [745, 387] on div at bounding box center [704, 223] width 157 height 349
click at [700, 394] on div at bounding box center [704, 223] width 157 height 349
